Goal: Task Accomplishment & Management: Manage account settings

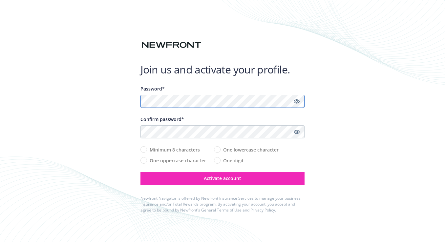
click at [0, 242] on com-1password-button at bounding box center [0, 242] width 0 height 0
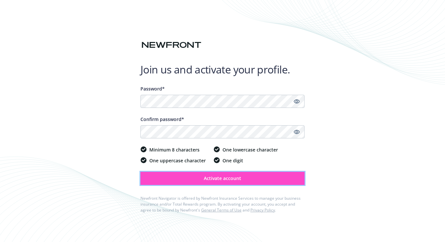
click at [265, 179] on button "Activate account" at bounding box center [222, 178] width 164 height 13
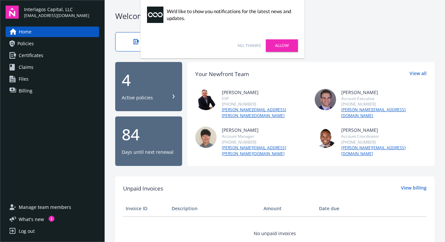
click at [250, 47] on link "No, thanks" at bounding box center [248, 46] width 23 height 6
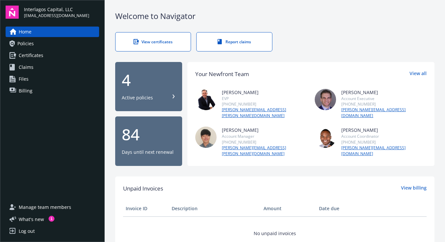
click at [141, 90] on div "4 Active policies" at bounding box center [149, 86] width 54 height 29
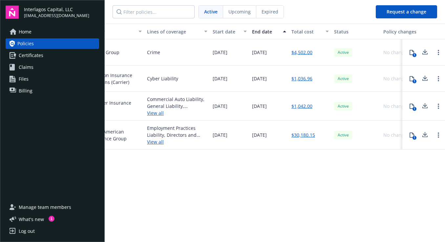
scroll to position [0, 182]
